Goal: Transaction & Acquisition: Purchase product/service

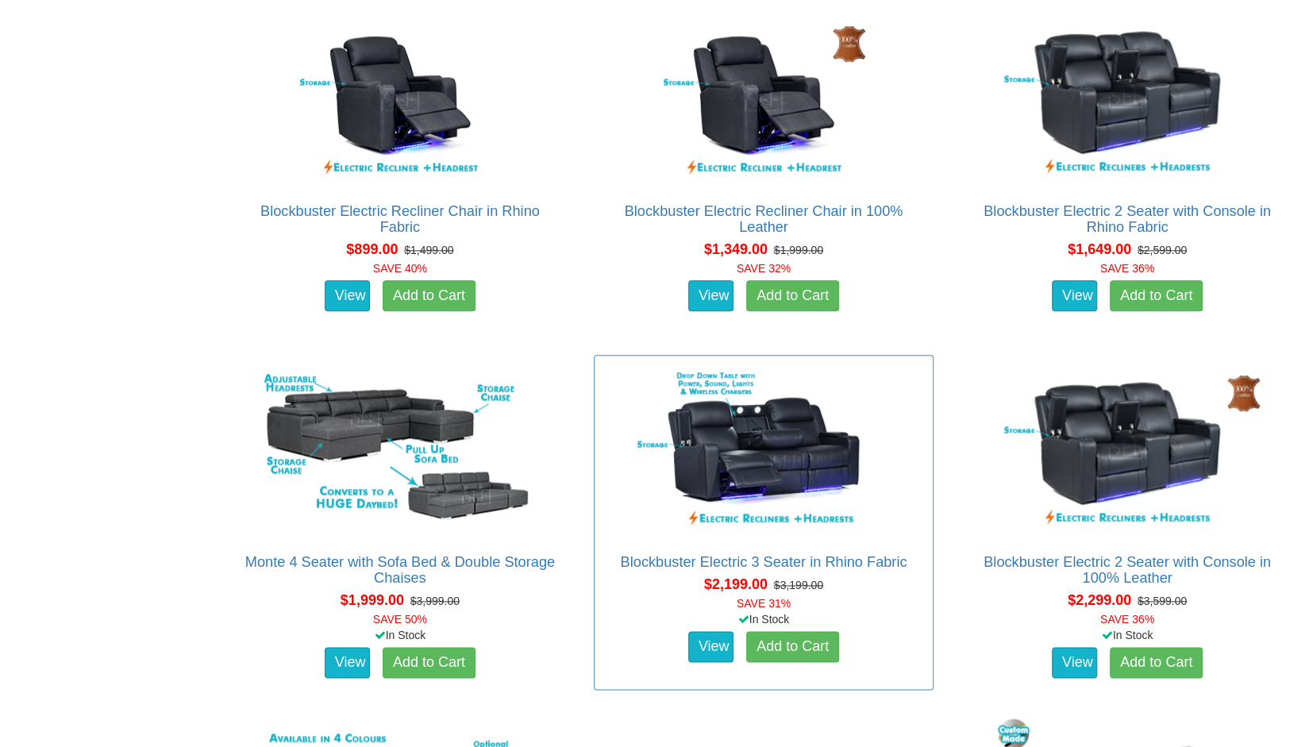
scroll to position [981, 0]
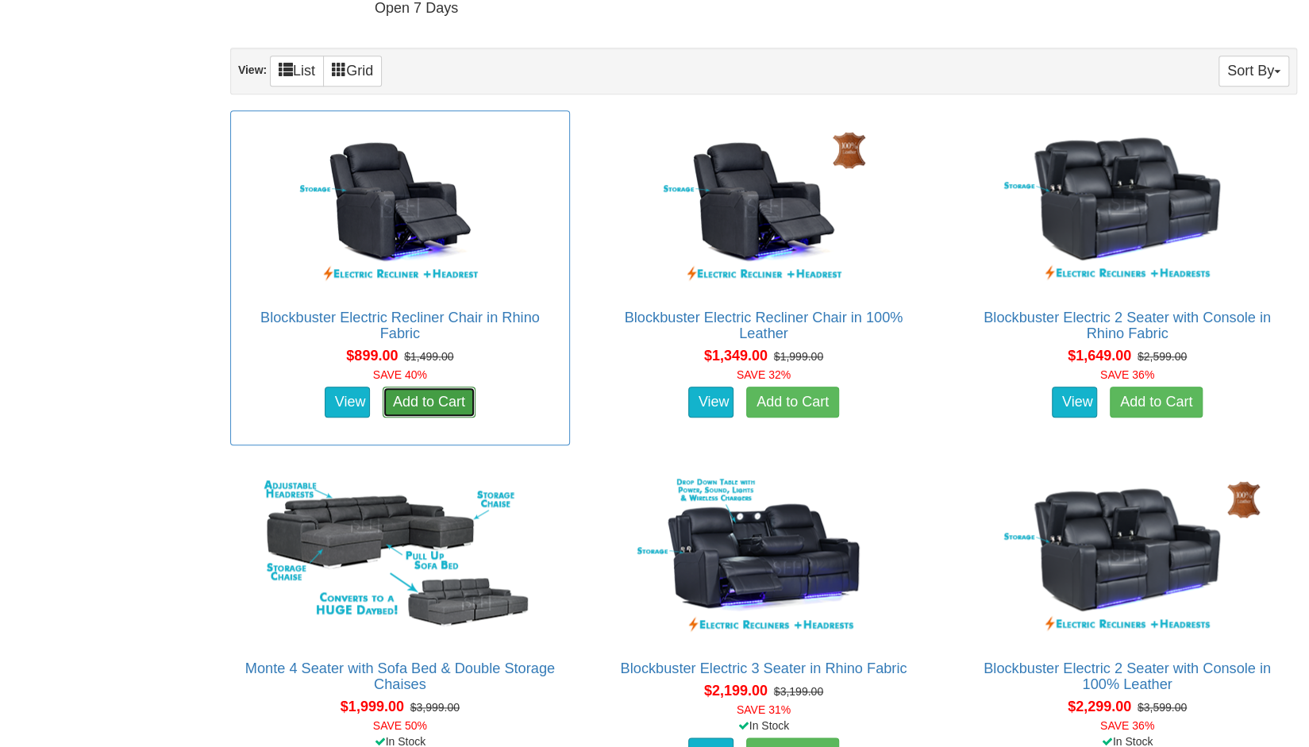
click at [427, 396] on link "Add to Cart" at bounding box center [429, 403] width 93 height 32
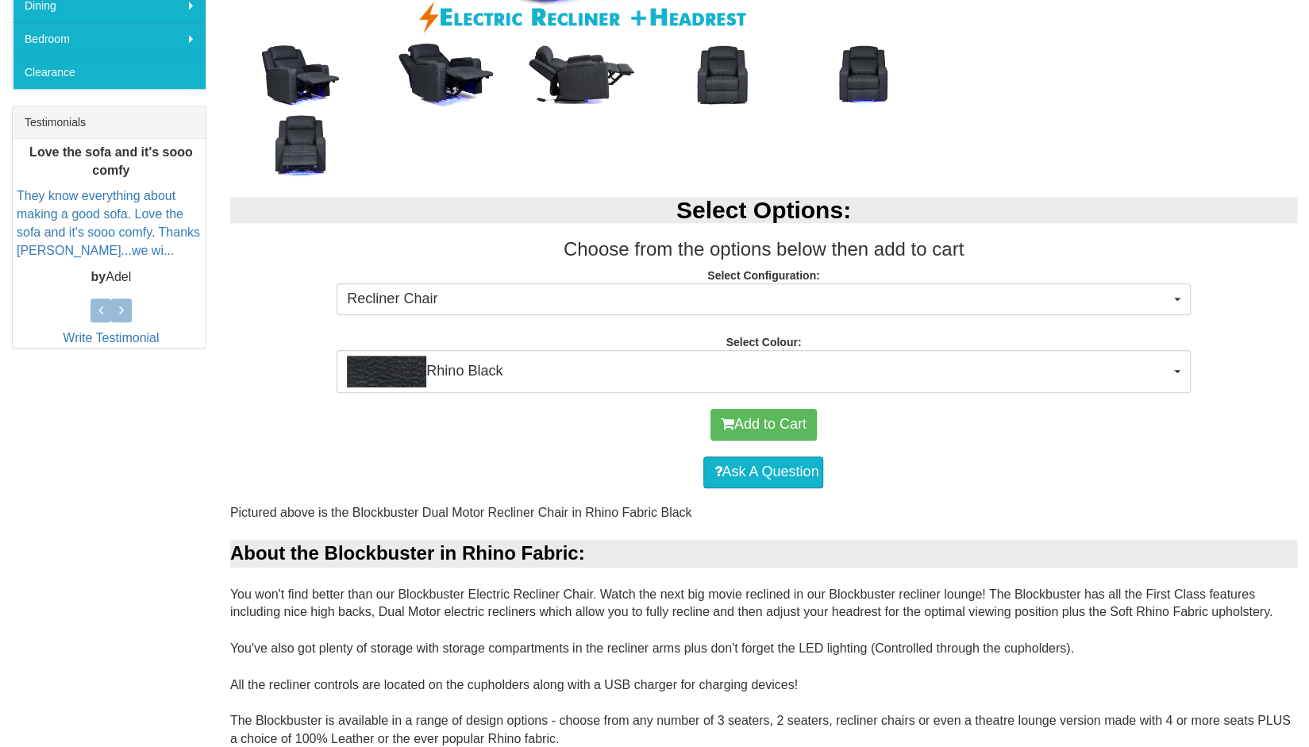
scroll to position [577, 0]
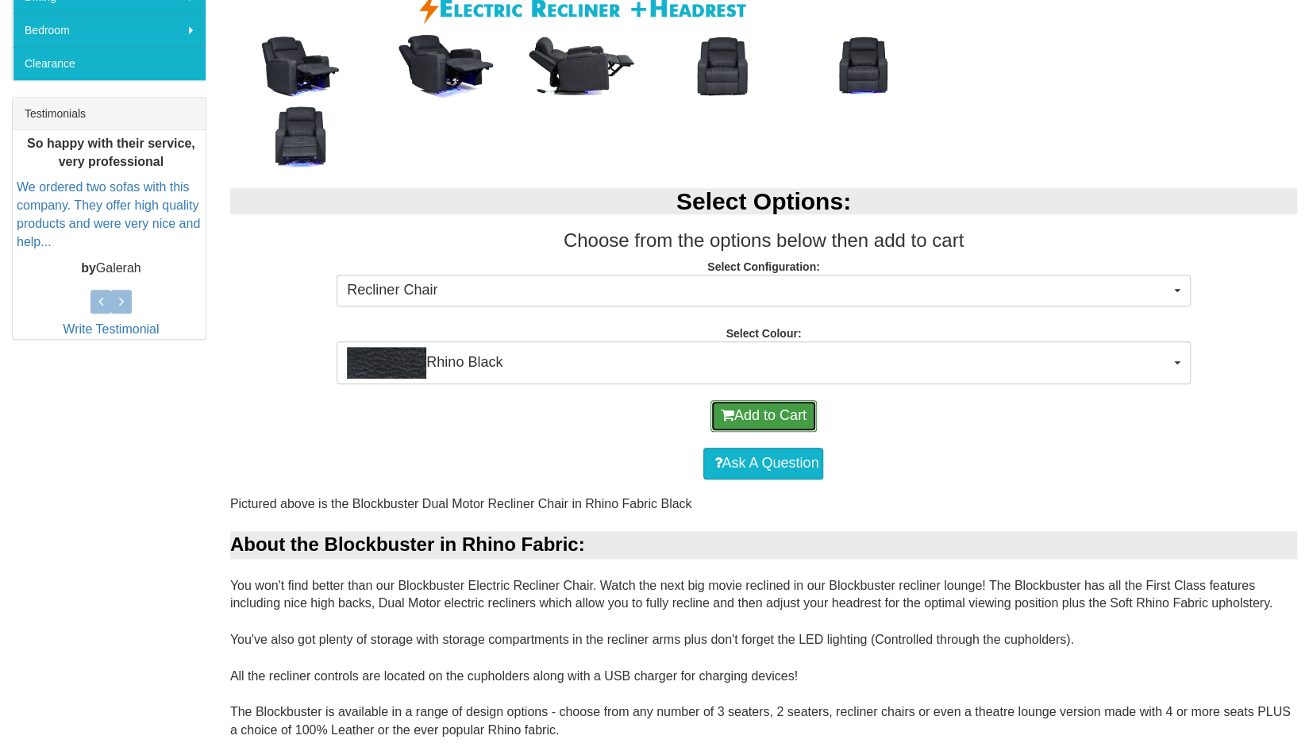
click at [756, 412] on button "Add to Cart" at bounding box center [763, 416] width 106 height 32
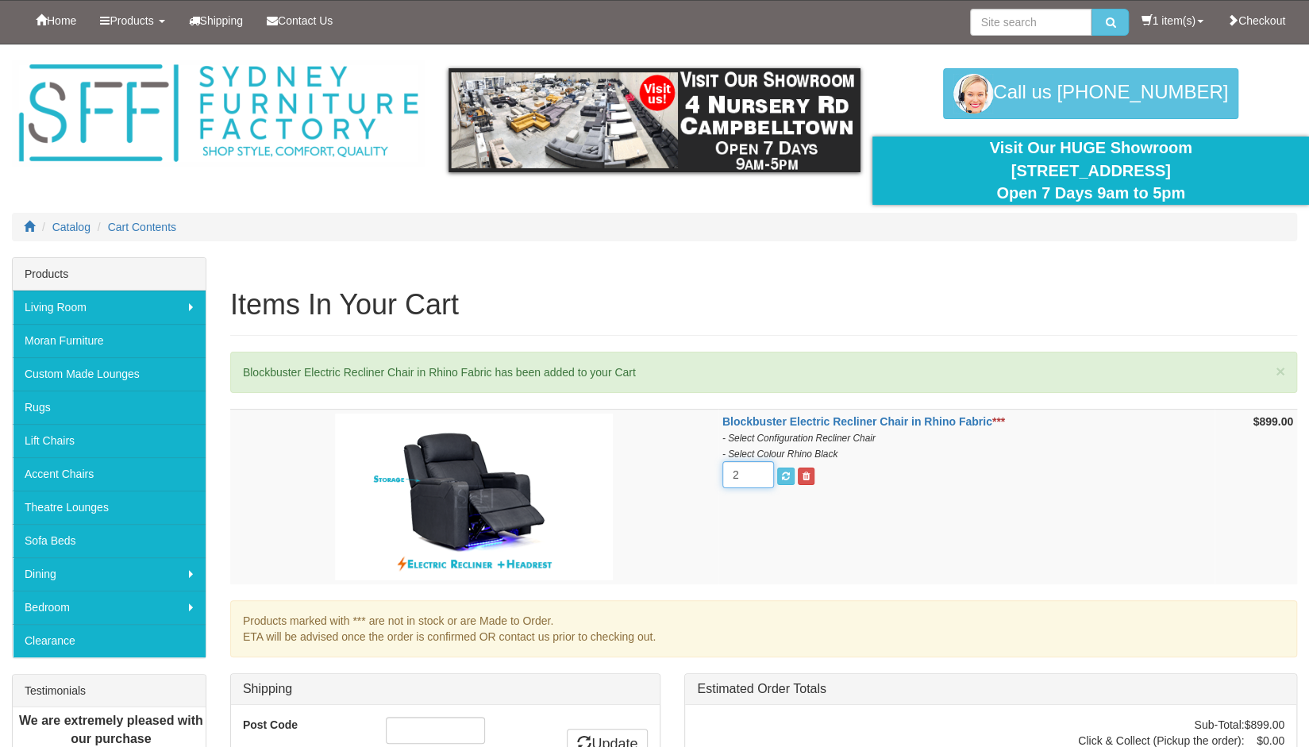
type input "2"
click at [755, 468] on input "2" at bounding box center [748, 474] width 52 height 27
click at [784, 476] on span "submit" at bounding box center [786, 476] width 8 height 10
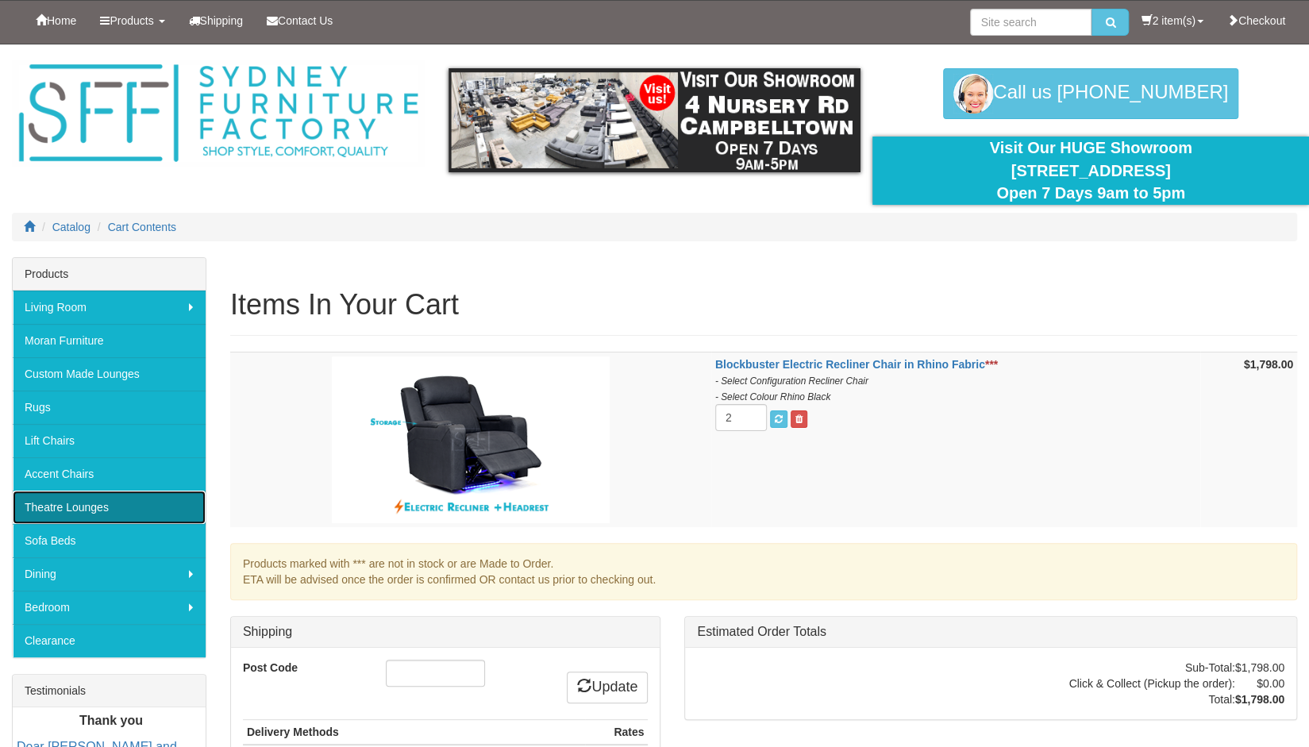
click at [86, 500] on link "Theatre Lounges" at bounding box center [109, 507] width 193 height 33
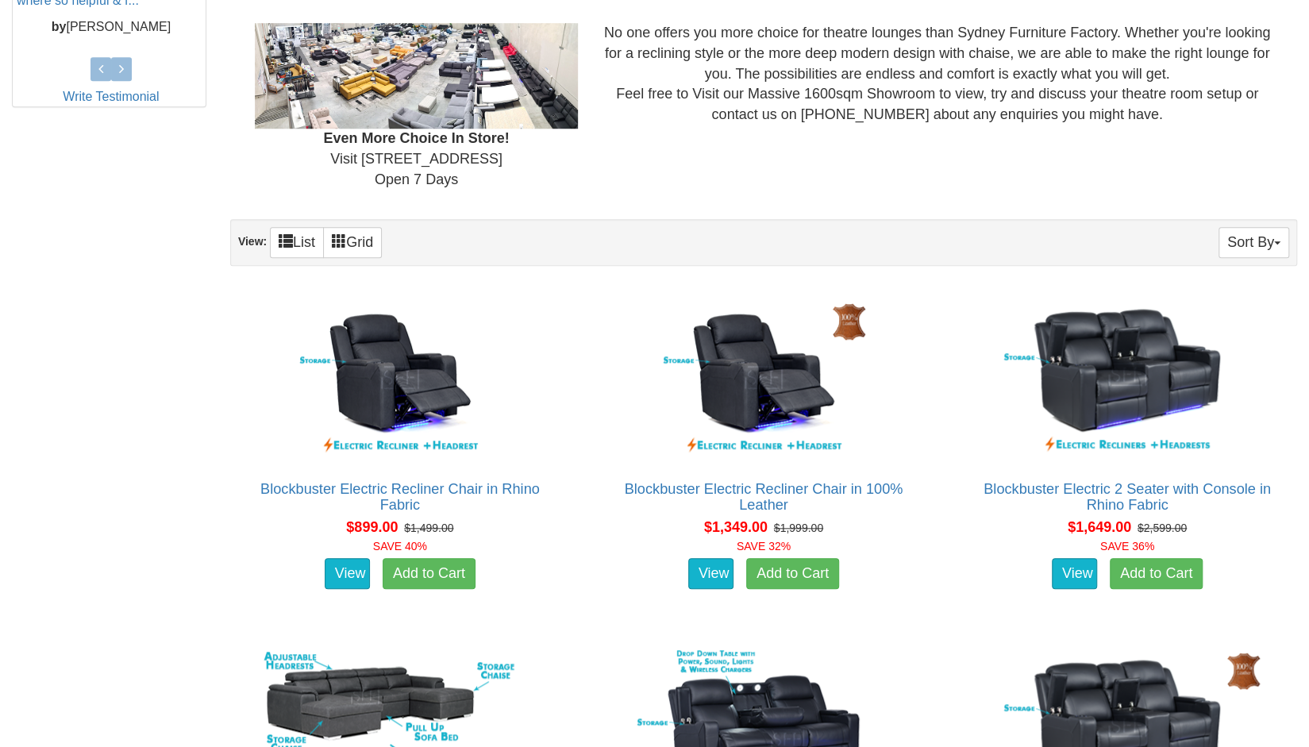
scroll to position [830, 0]
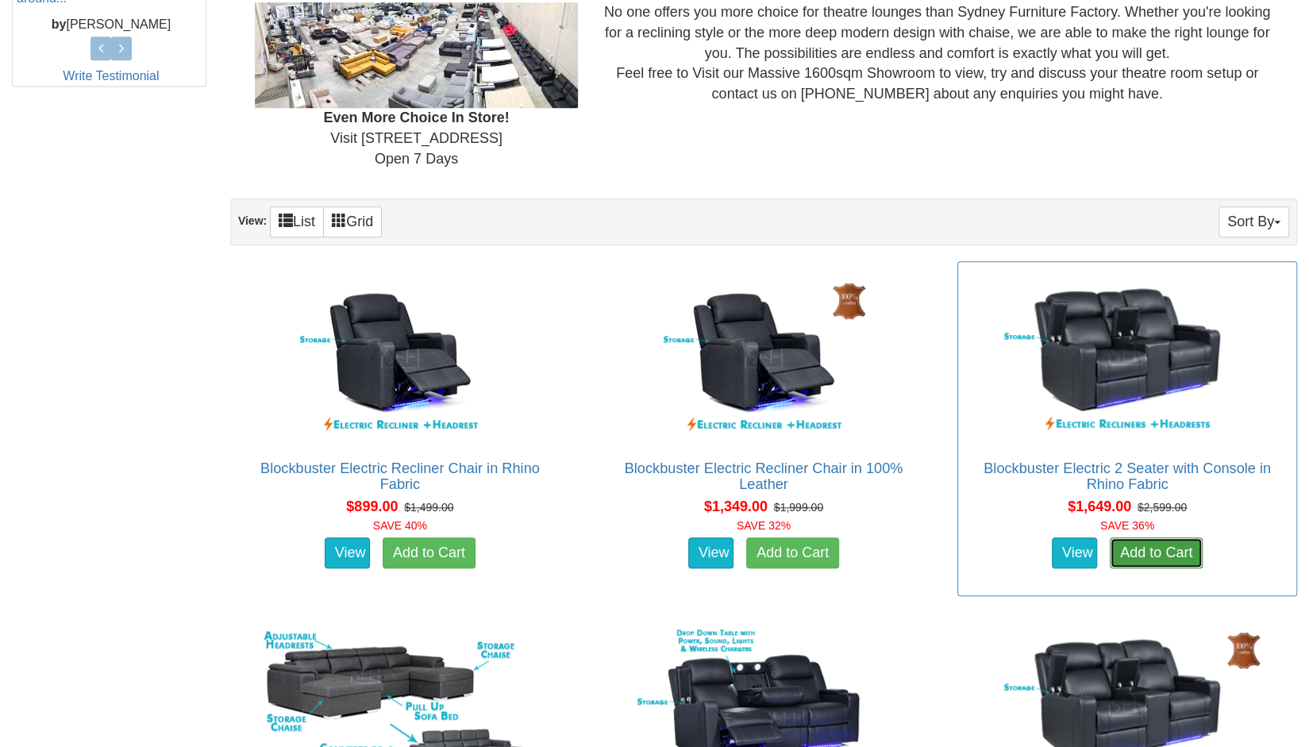
click at [1168, 541] on link "Add to Cart" at bounding box center [1156, 553] width 93 height 32
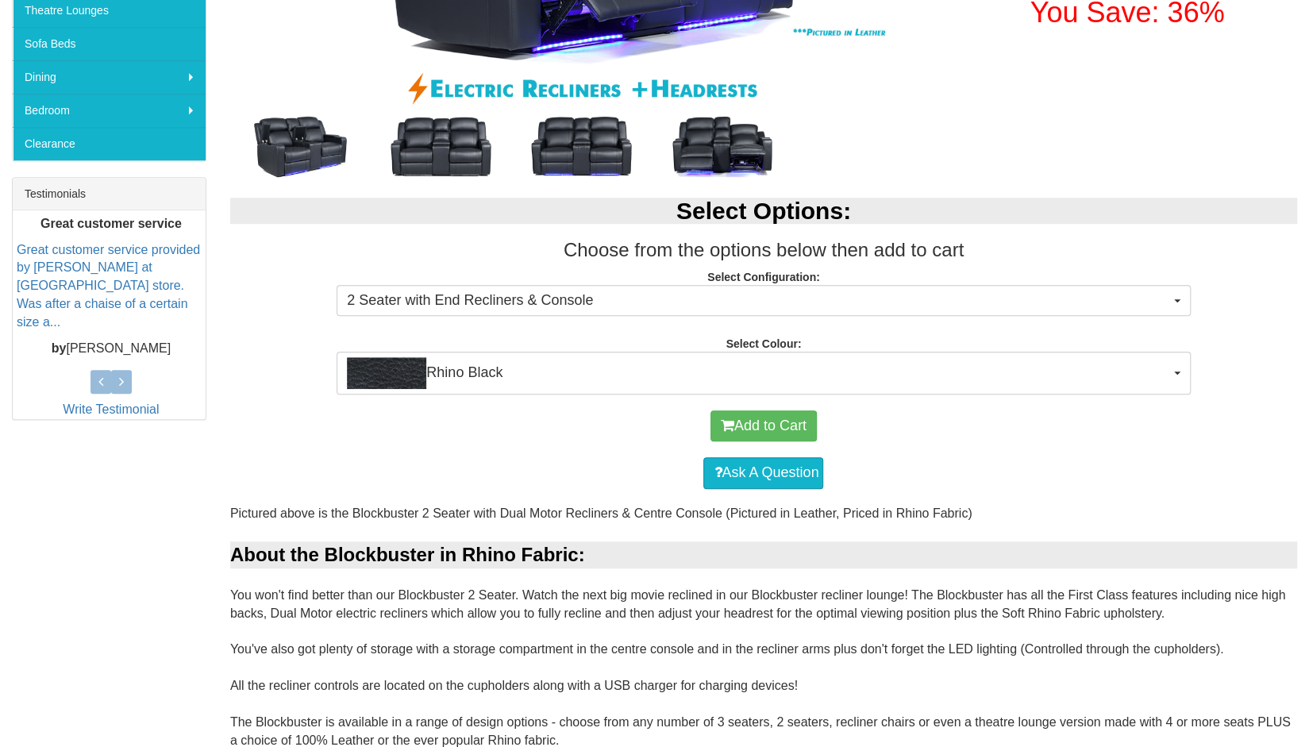
scroll to position [498, 0]
click at [737, 421] on button "Add to Cart" at bounding box center [763, 426] width 106 height 32
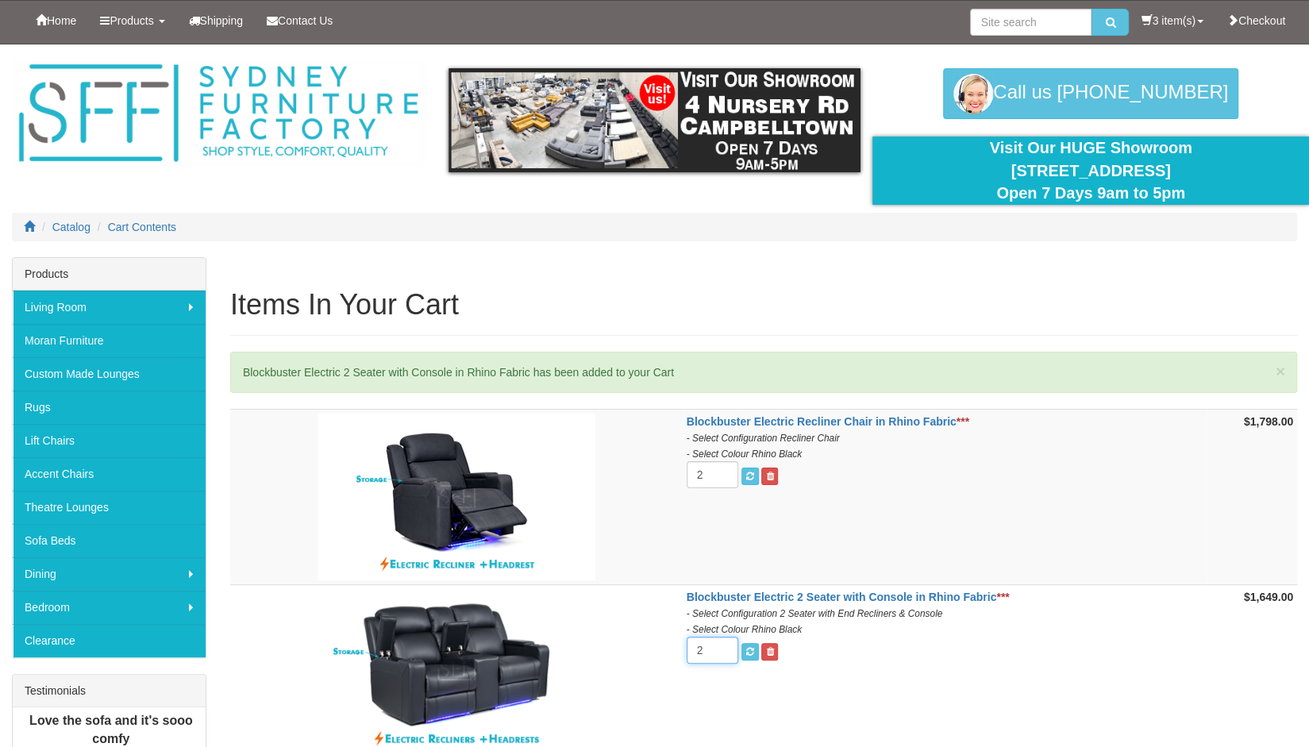
type input "2"
click at [719, 642] on input "2" at bounding box center [713, 650] width 52 height 27
click at [751, 648] on span "submit" at bounding box center [750, 652] width 8 height 10
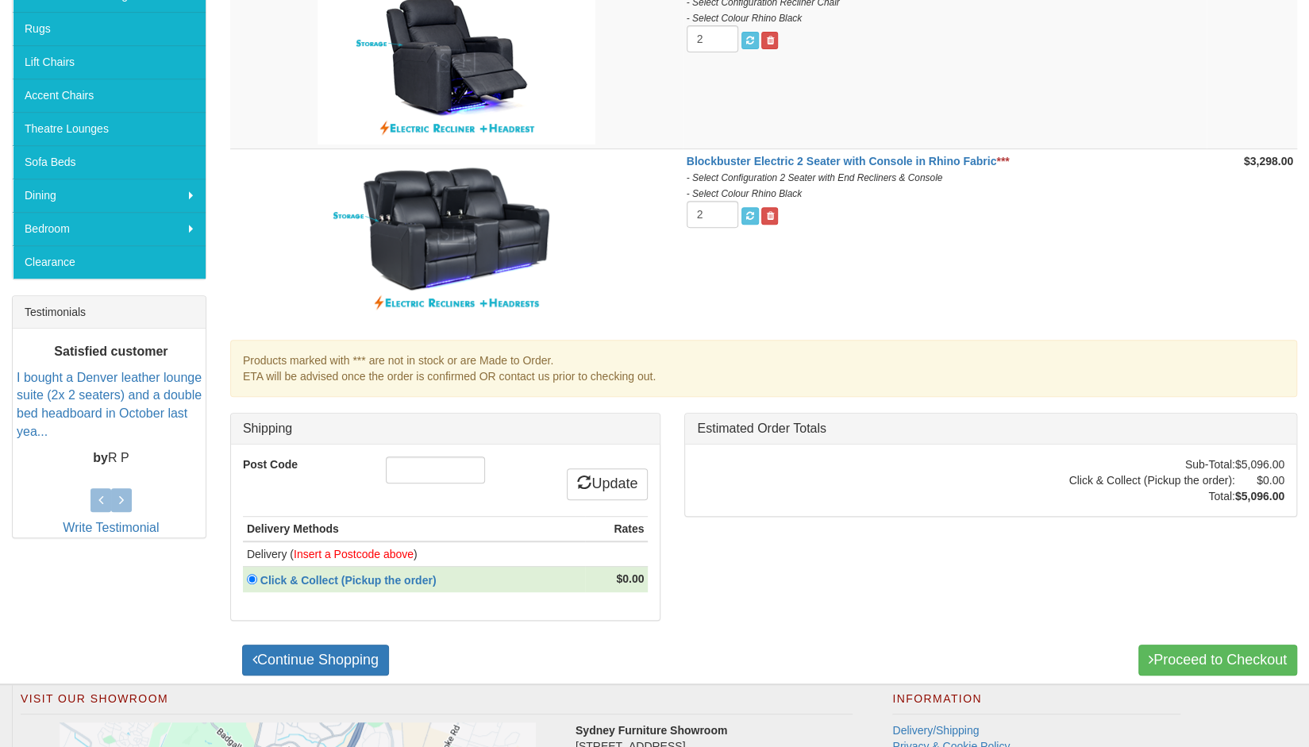
scroll to position [399, 0]
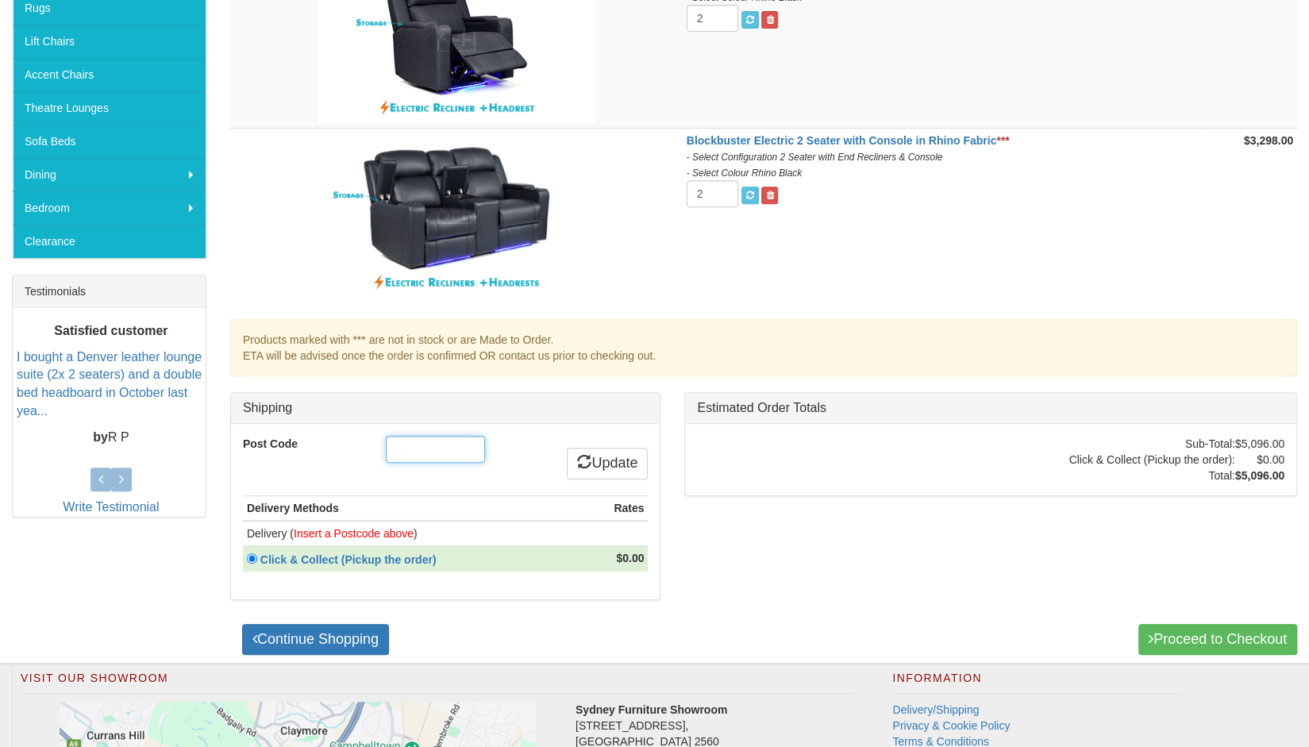
click at [417, 445] on input "Post Code" at bounding box center [435, 449] width 99 height 27
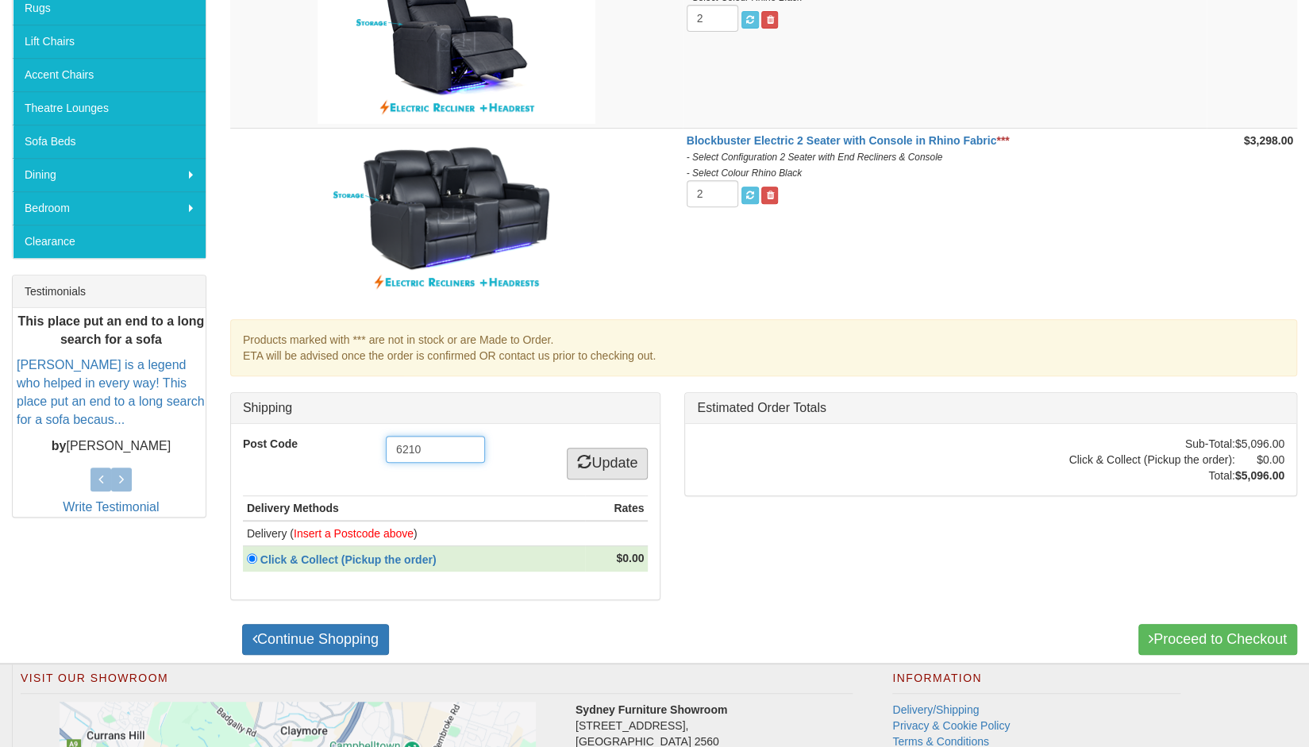
type input "6210"
click at [606, 455] on link "Update" at bounding box center [607, 464] width 81 height 32
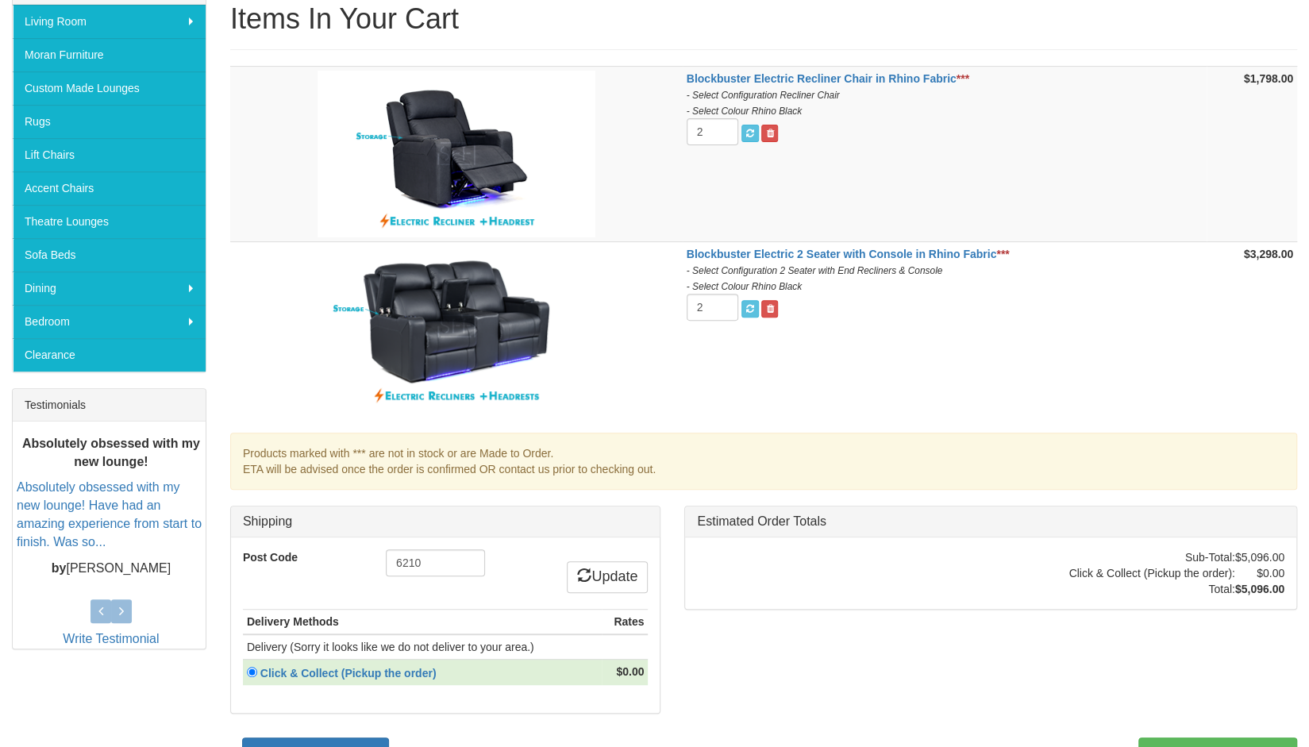
scroll to position [278, 0]
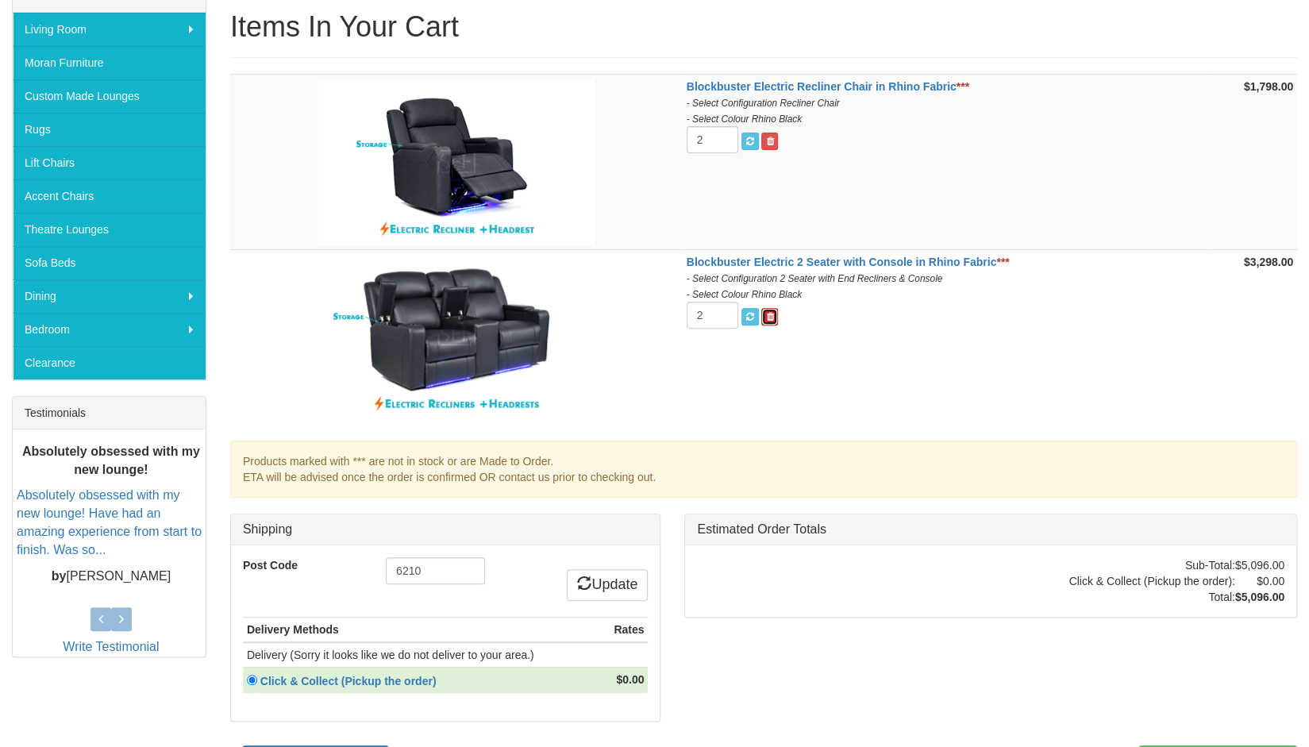
click at [767, 313] on span at bounding box center [769, 317] width 7 height 10
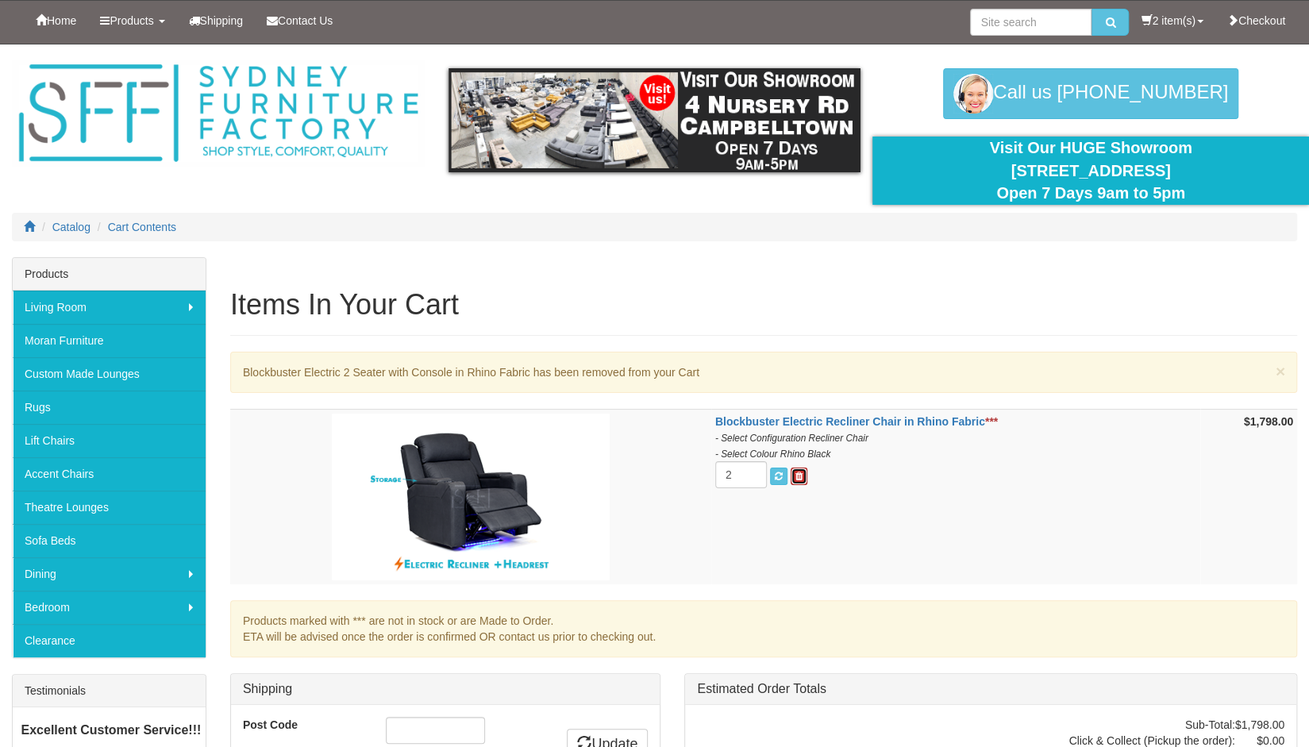
click at [800, 472] on span at bounding box center [798, 476] width 7 height 10
